Goal: Information Seeking & Learning: Find specific fact

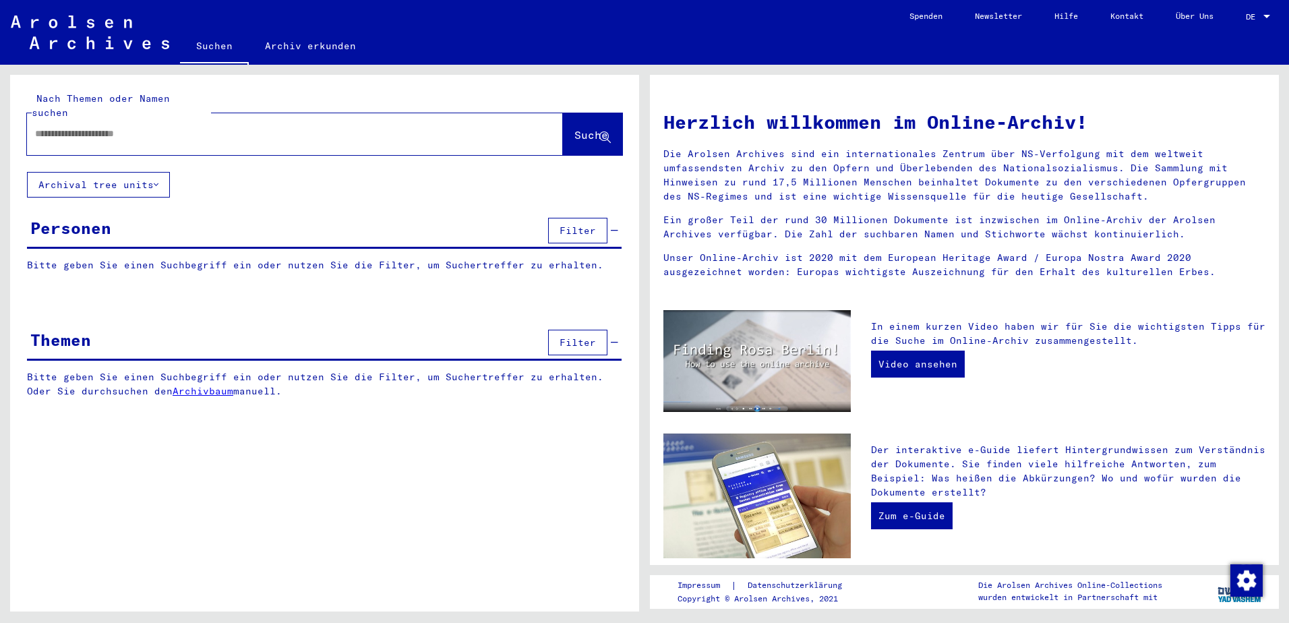
click at [177, 131] on div at bounding box center [275, 134] width 496 height 30
click at [174, 127] on input "text" at bounding box center [278, 134] width 487 height 14
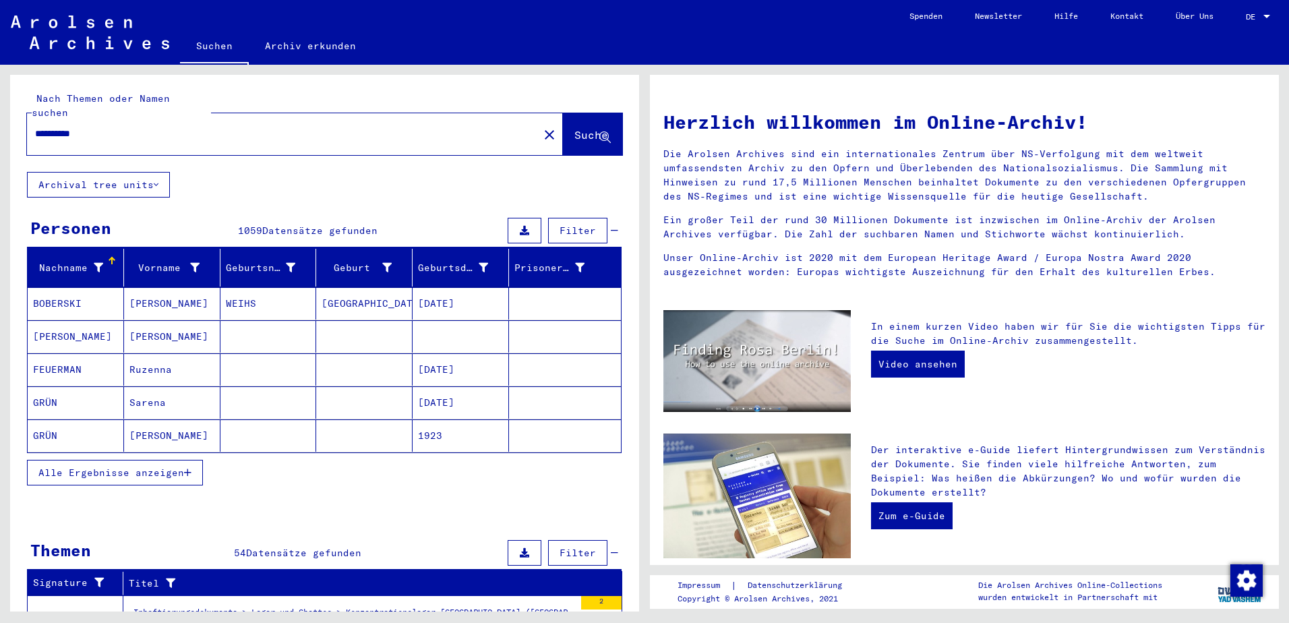
click at [168, 129] on div "**********" at bounding box center [275, 134] width 496 height 30
click at [167, 125] on div "**********" at bounding box center [275, 134] width 496 height 30
click at [173, 127] on input "**********" at bounding box center [278, 134] width 487 height 14
type input "**********"
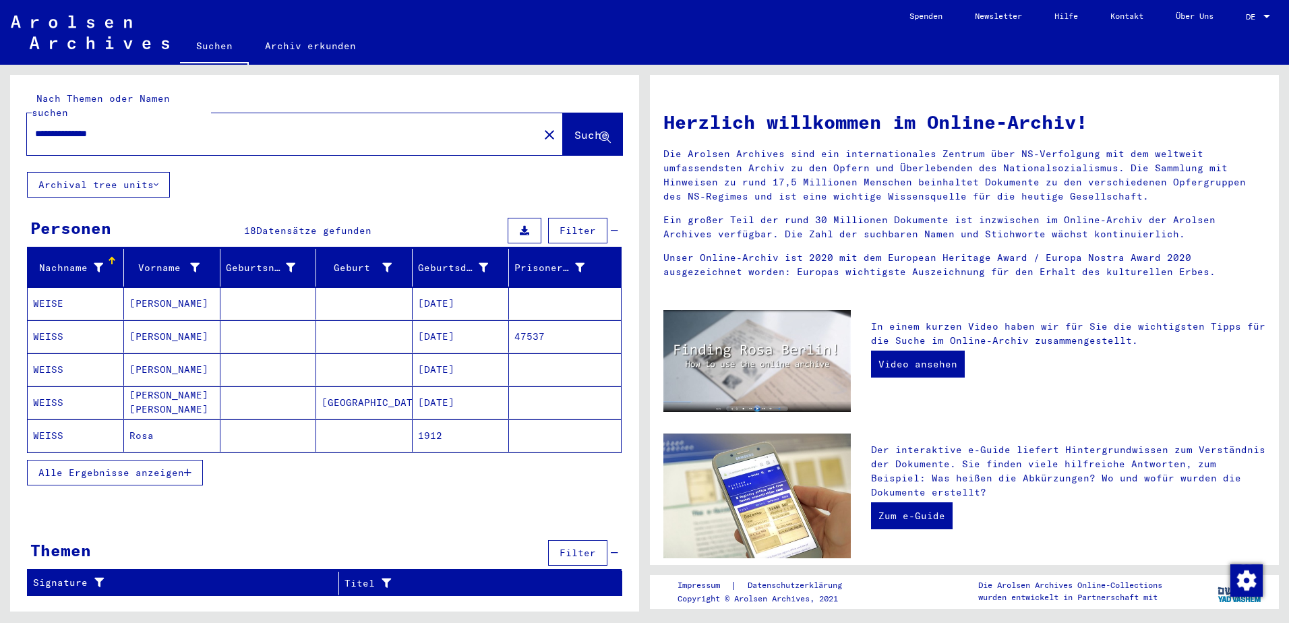
click at [141, 460] on button "Alle Ergebnisse anzeigen" at bounding box center [115, 473] width 176 height 26
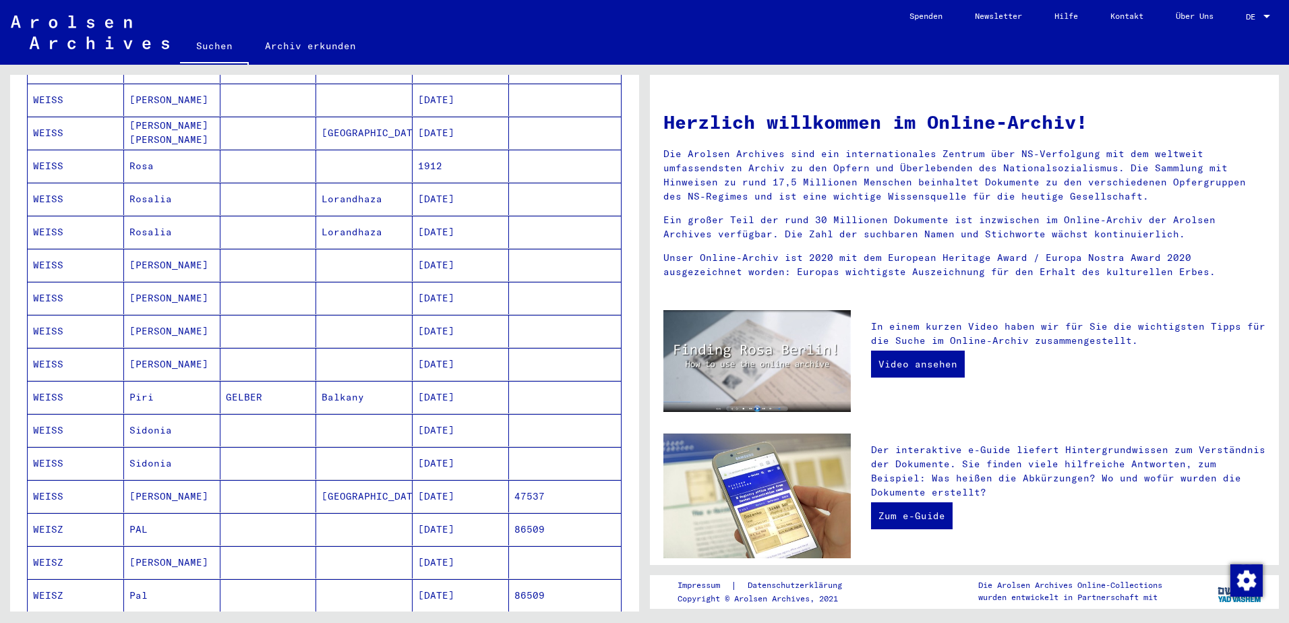
scroll to position [337, 0]
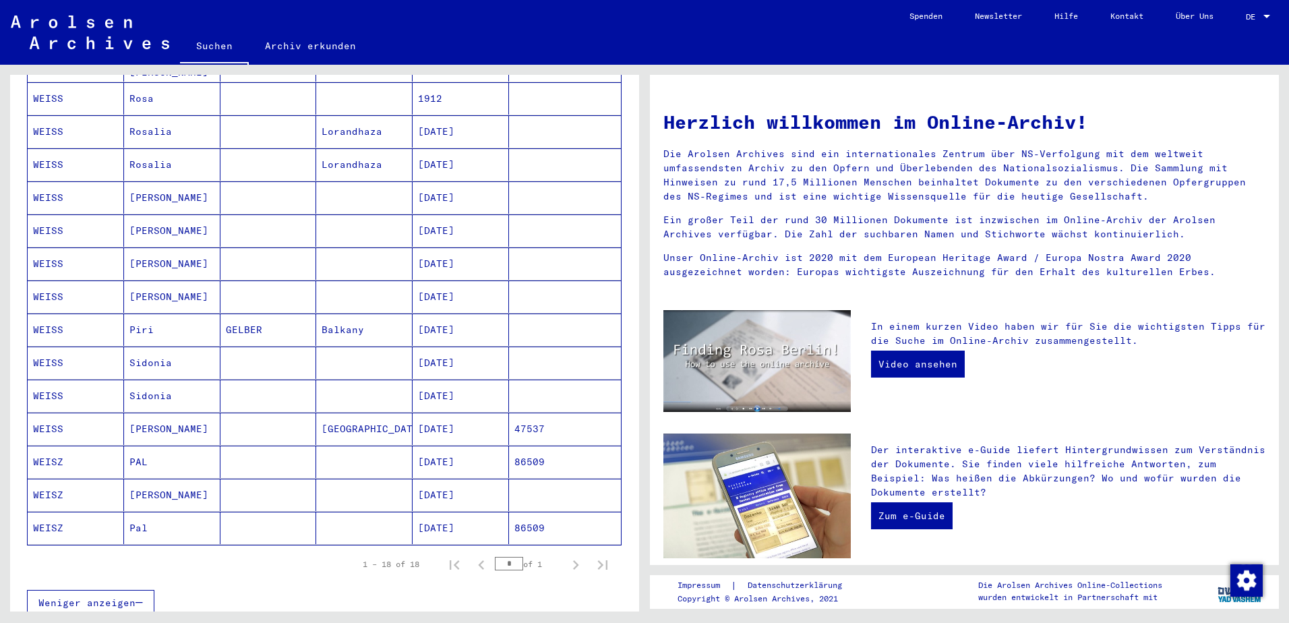
click at [450, 421] on mat-cell "[DATE]" at bounding box center [461, 429] width 96 height 32
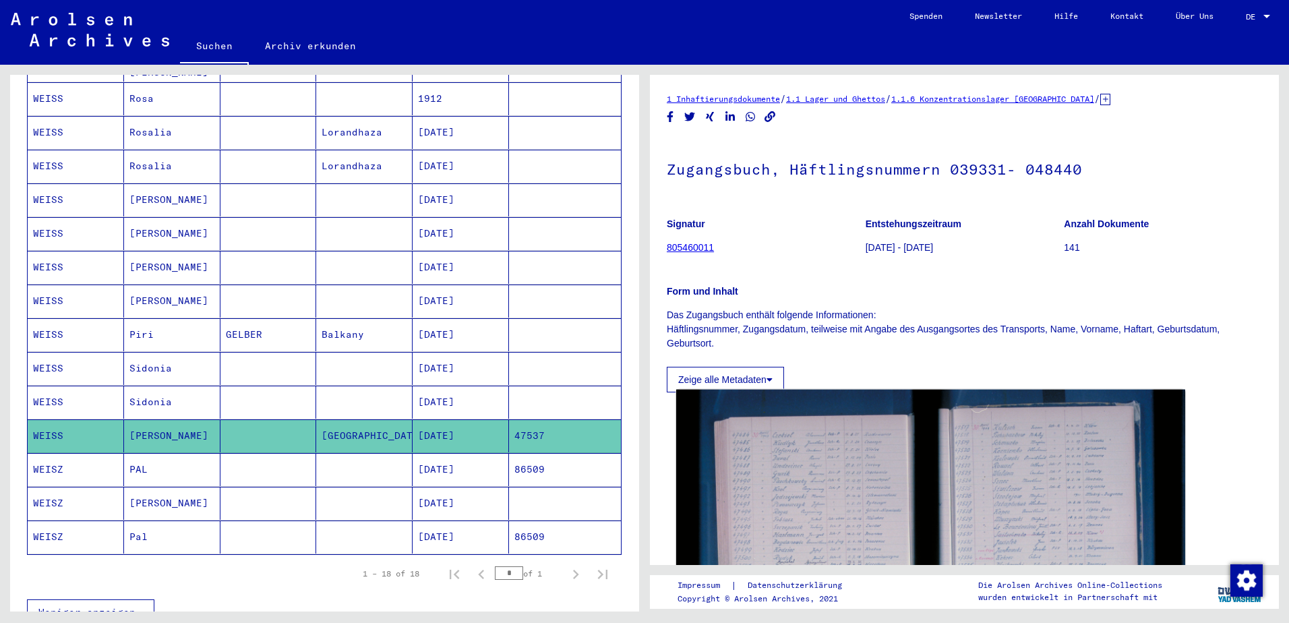
click at [804, 475] on img at bounding box center [930, 559] width 509 height 339
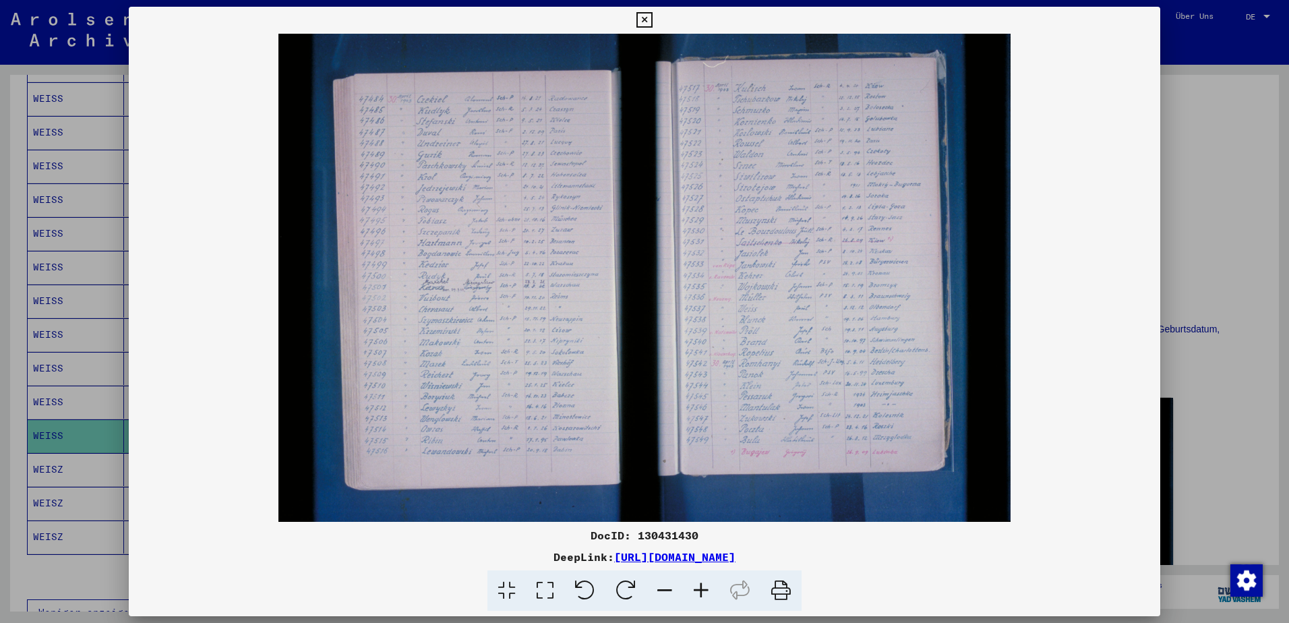
click at [701, 592] on icon at bounding box center [701, 590] width 36 height 41
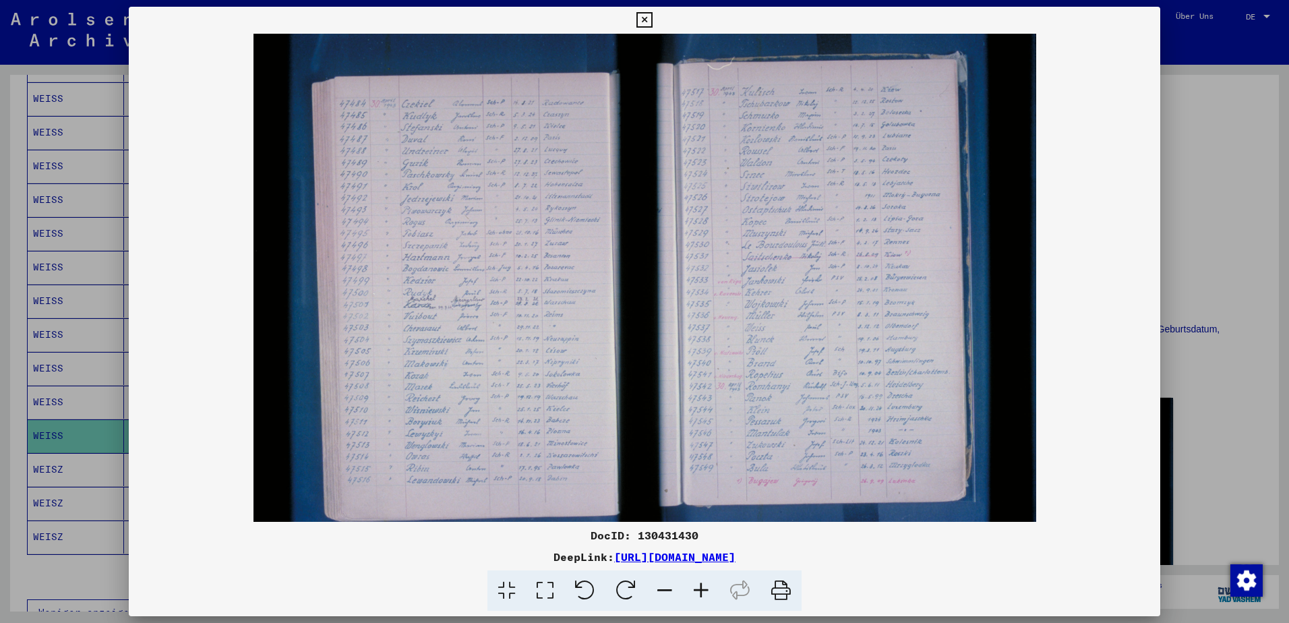
click at [702, 592] on icon at bounding box center [701, 590] width 36 height 41
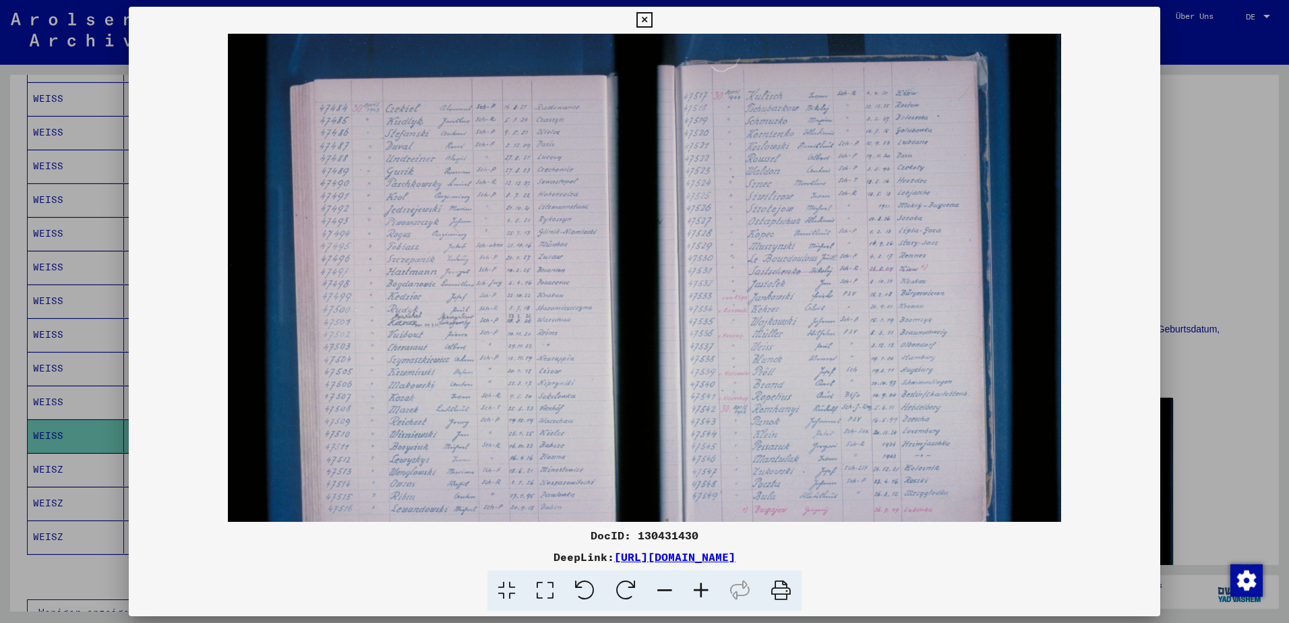
click at [702, 592] on icon at bounding box center [701, 590] width 36 height 41
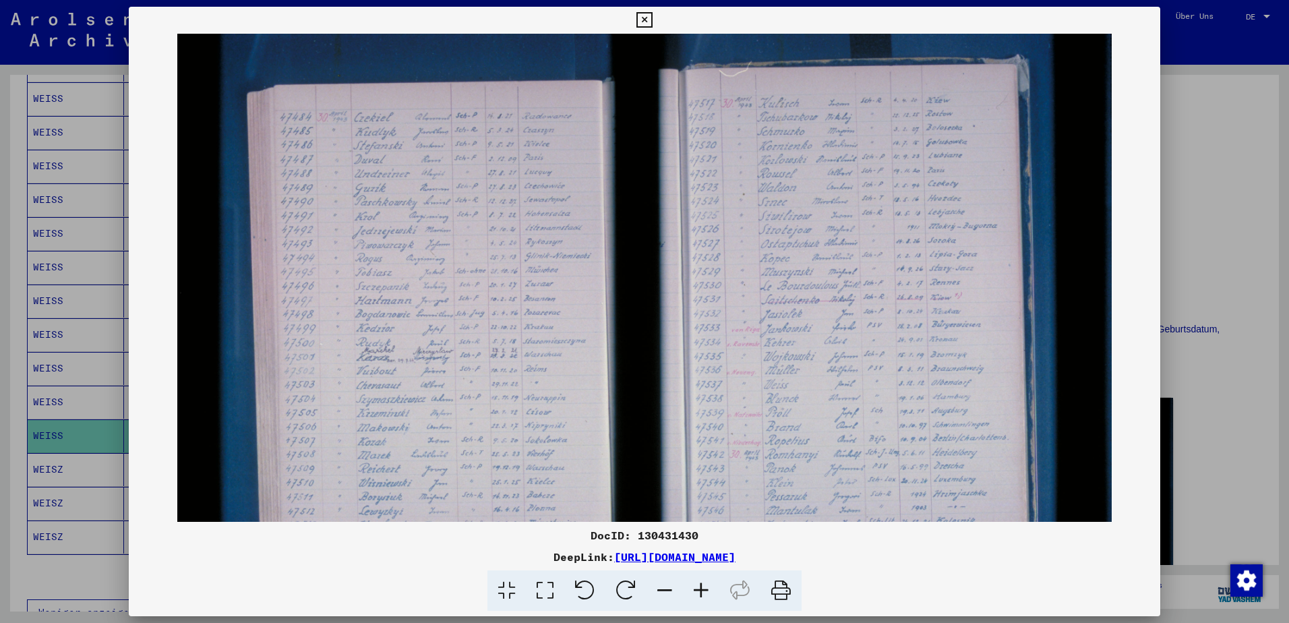
click at [703, 591] on icon at bounding box center [701, 590] width 36 height 41
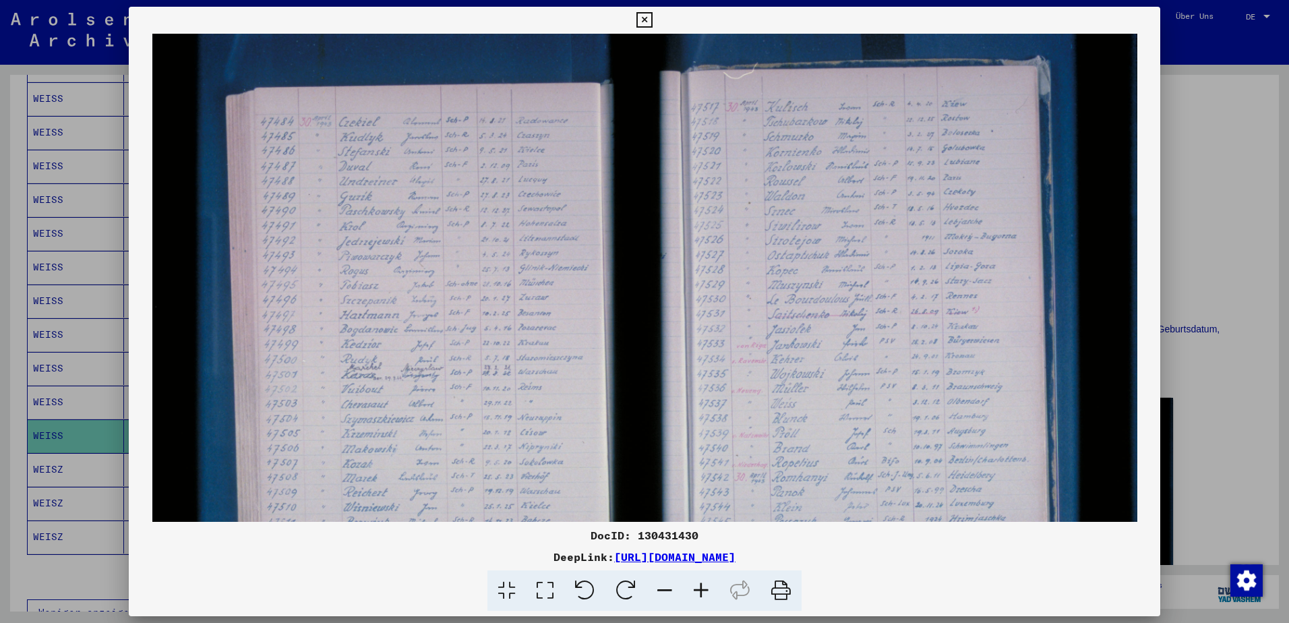
click at [703, 591] on icon at bounding box center [701, 590] width 36 height 41
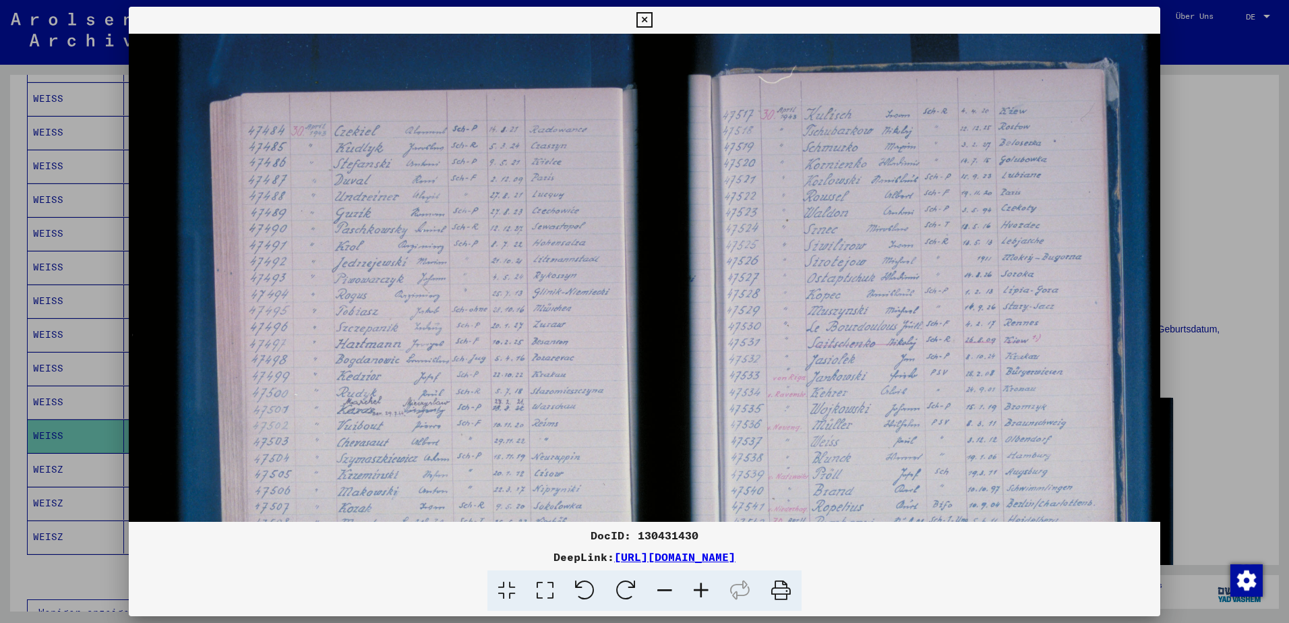
click at [703, 591] on icon at bounding box center [701, 590] width 36 height 41
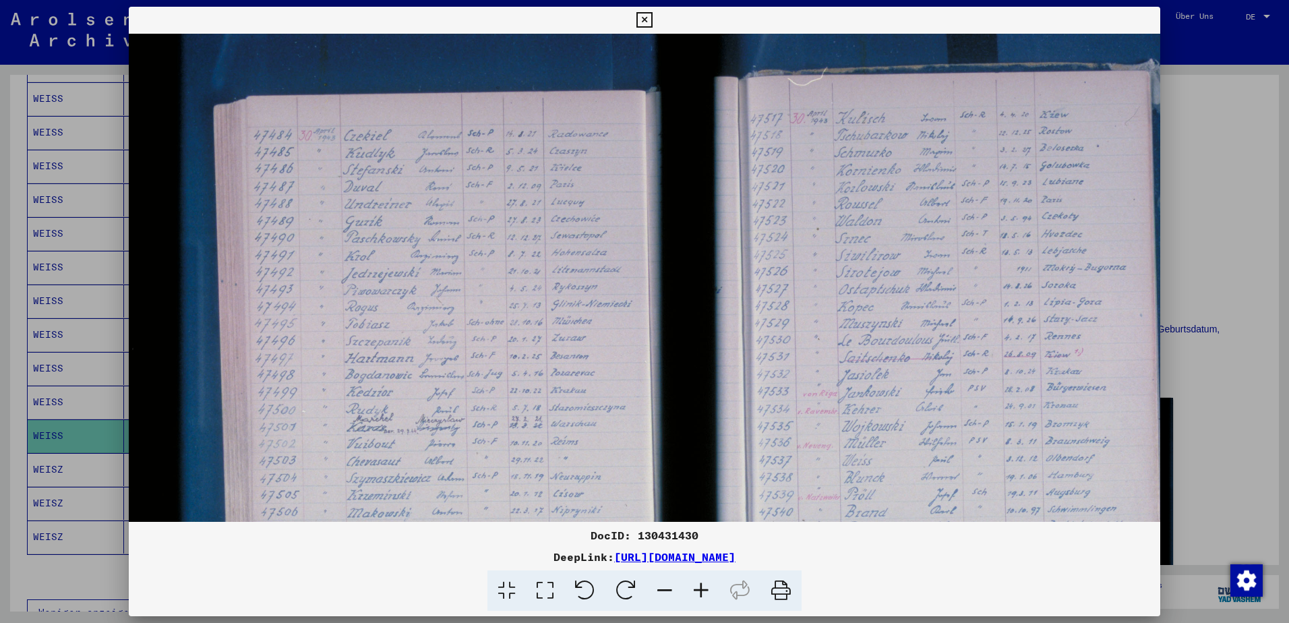
click at [703, 591] on icon at bounding box center [701, 590] width 36 height 41
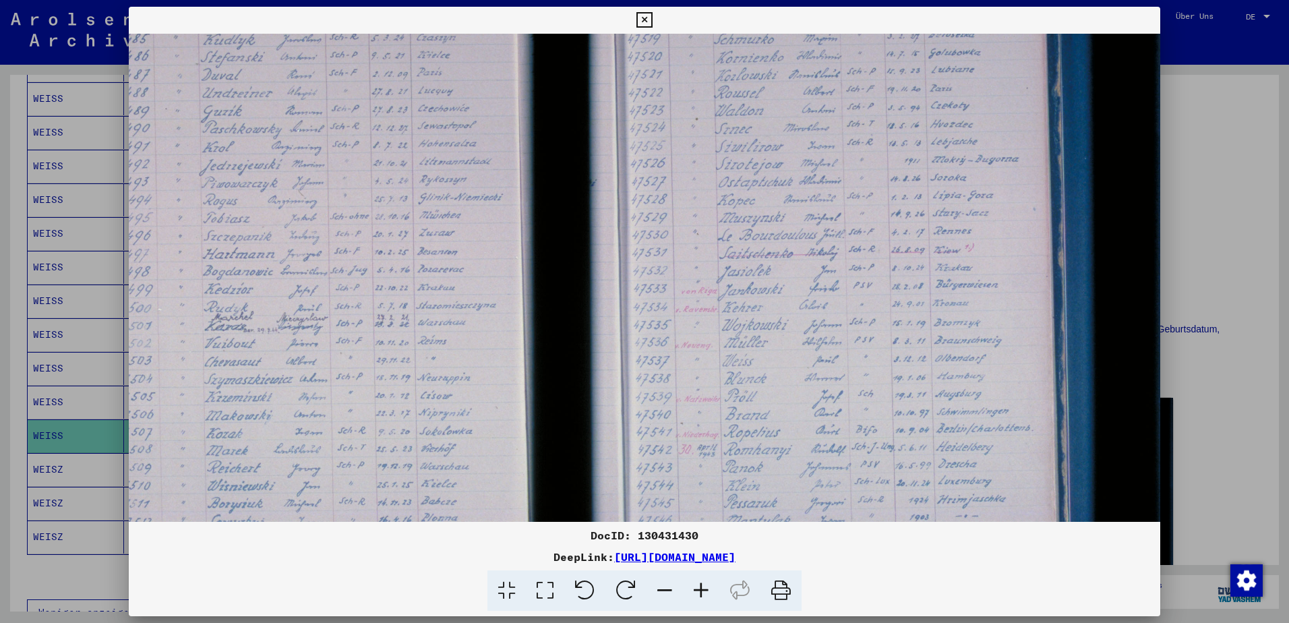
scroll to position [126, 156]
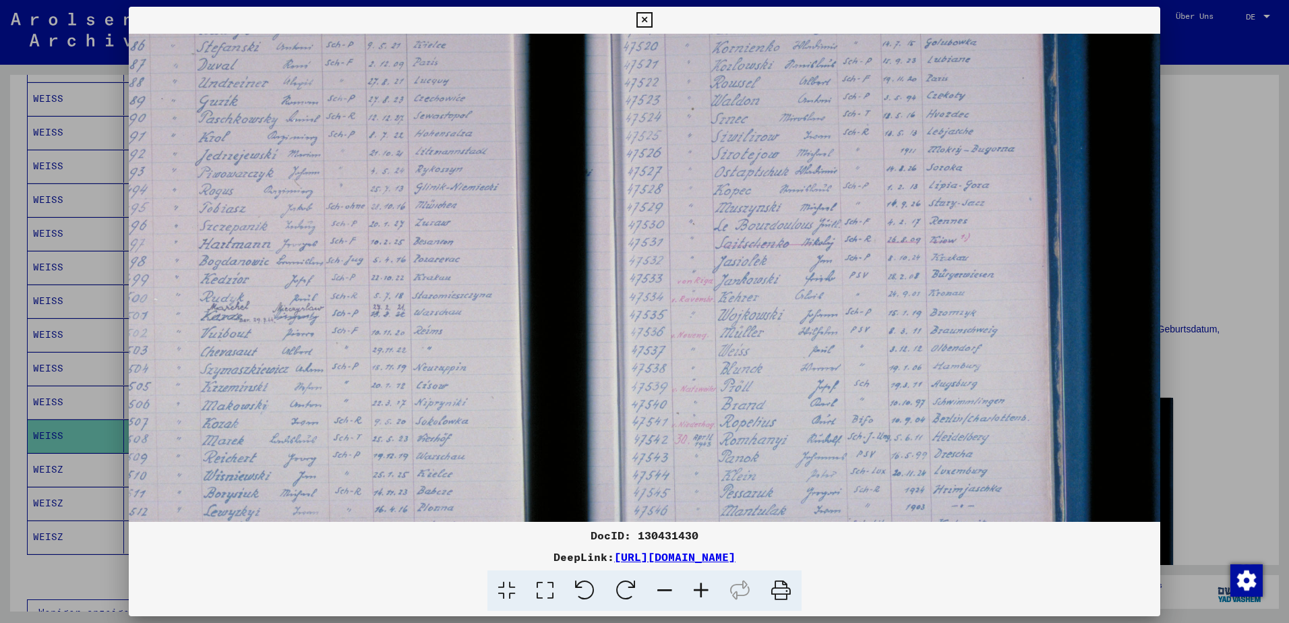
drag, startPoint x: 570, startPoint y: 318, endPoint x: 430, endPoint y: 245, distance: 158.0
click at [429, 245] on img at bounding box center [566, 300] width 1187 height 791
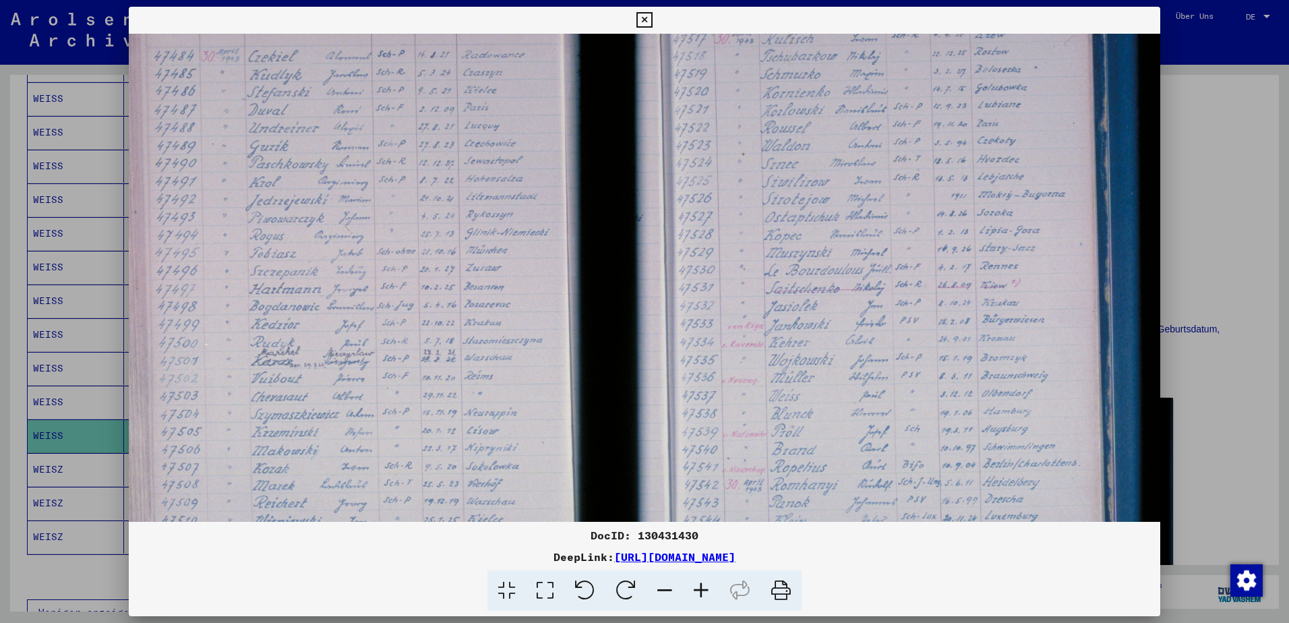
scroll to position [89, 107]
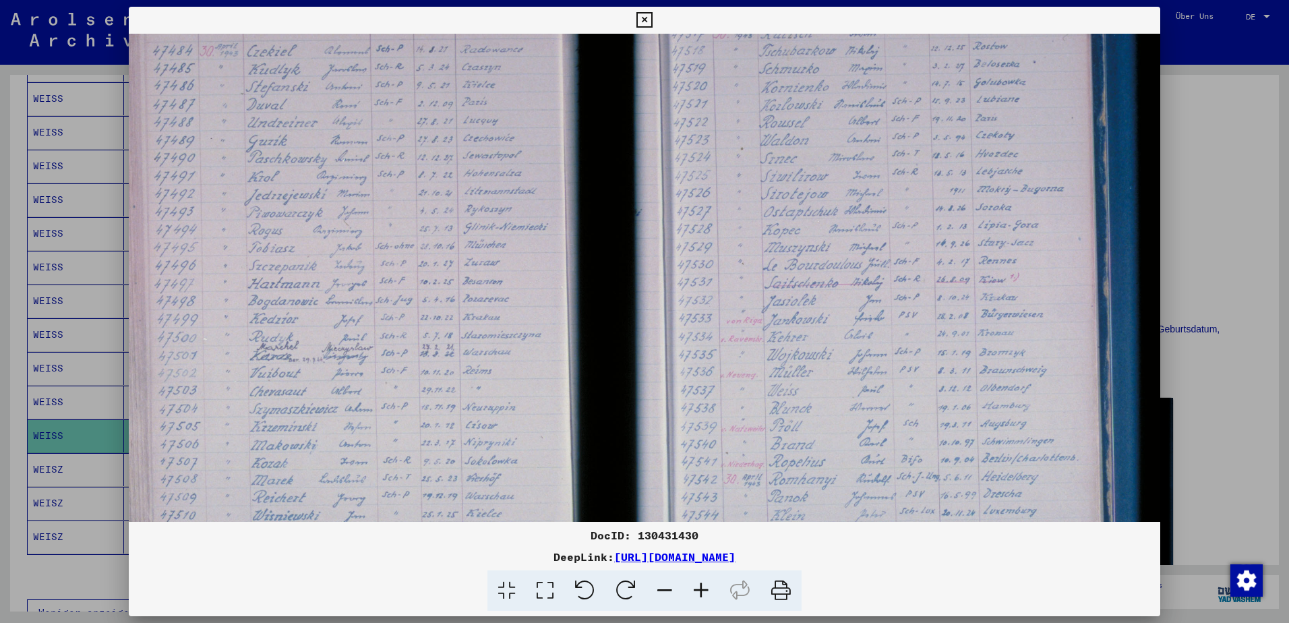
drag, startPoint x: 831, startPoint y: 346, endPoint x: 876, endPoint y: 455, distance: 117.9
click at [876, 455] on img at bounding box center [615, 340] width 1187 height 791
